Goal: Transaction & Acquisition: Obtain resource

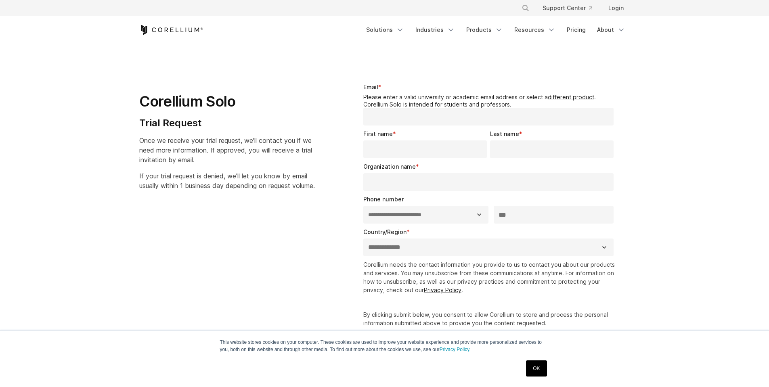
select select "**"
click at [189, 32] on icon "Corellium Home" at bounding box center [171, 30] width 64 height 10
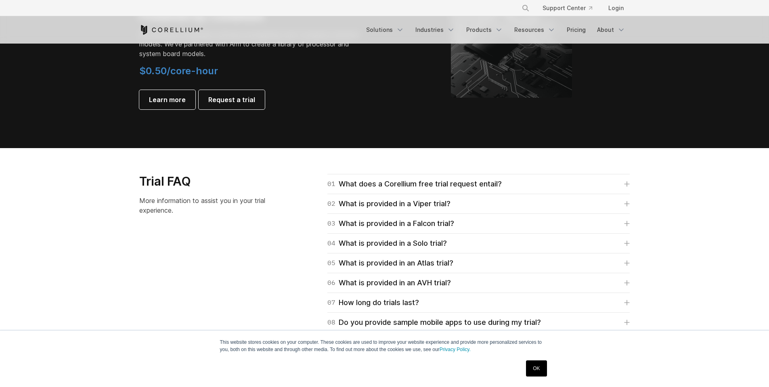
scroll to position [1017, 0]
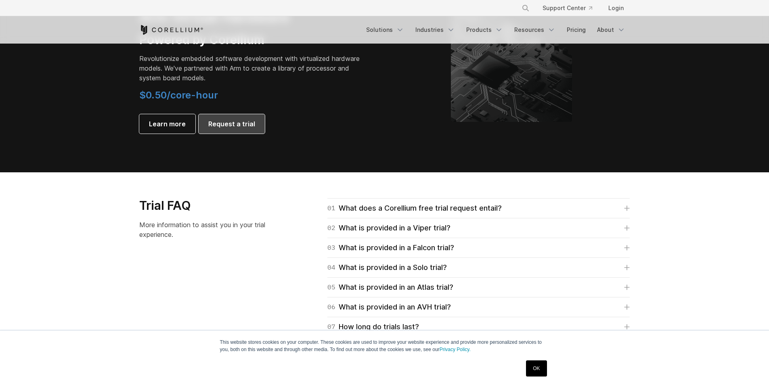
click at [247, 122] on span "Request a trial" at bounding box center [231, 124] width 47 height 10
